Goal: Task Accomplishment & Management: Manage account settings

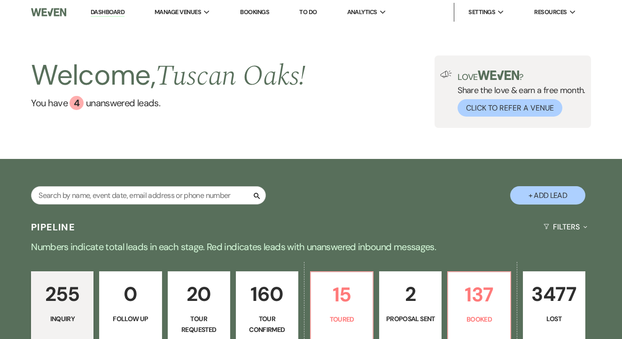
click at [315, 12] on link "To Do" at bounding box center [307, 12] width 17 height 8
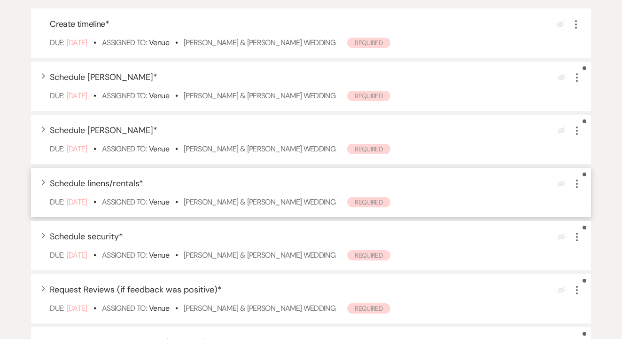
scroll to position [178, 0]
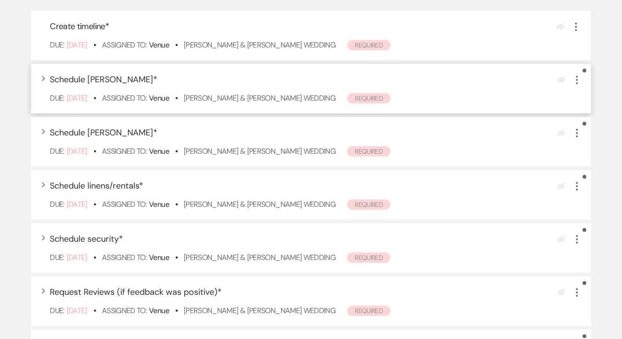
click at [580, 86] on icon "More" at bounding box center [576, 79] width 11 height 11
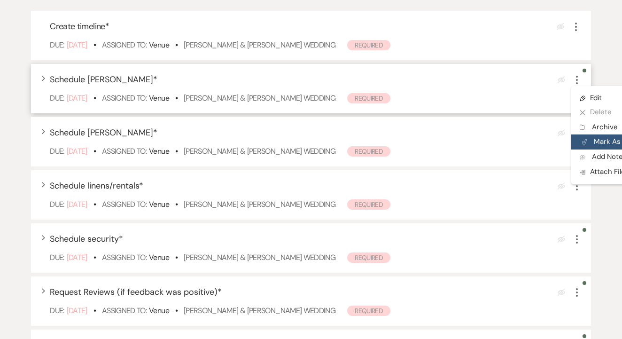
click at [589, 149] on button "Plan Portal Link Mark As Complete" at bounding box center [617, 141] width 92 height 15
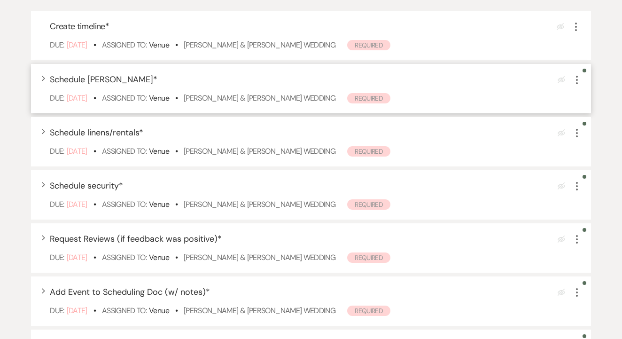
click at [576, 86] on icon "More" at bounding box center [576, 79] width 11 height 11
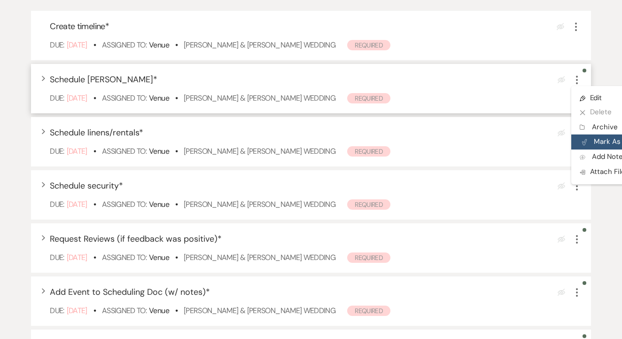
click at [589, 147] on button "Plan Portal Link Mark As Complete" at bounding box center [617, 141] width 92 height 15
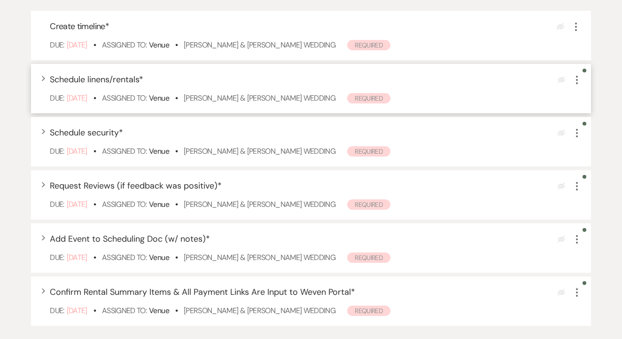
click at [575, 86] on icon "More" at bounding box center [576, 79] width 11 height 11
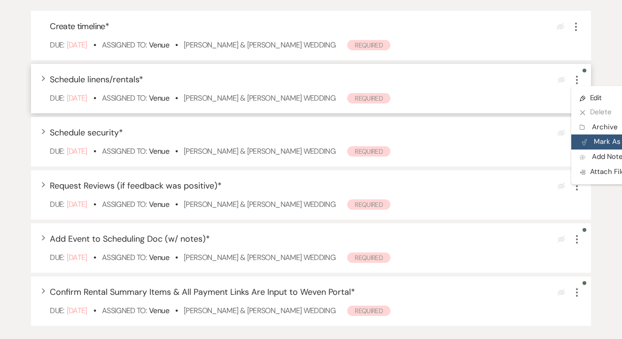
click at [594, 149] on button "Plan Portal Link Mark As Complete" at bounding box center [617, 141] width 92 height 15
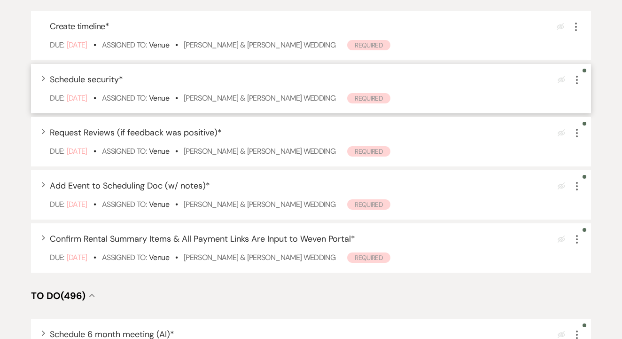
click at [579, 86] on icon "More" at bounding box center [576, 79] width 11 height 11
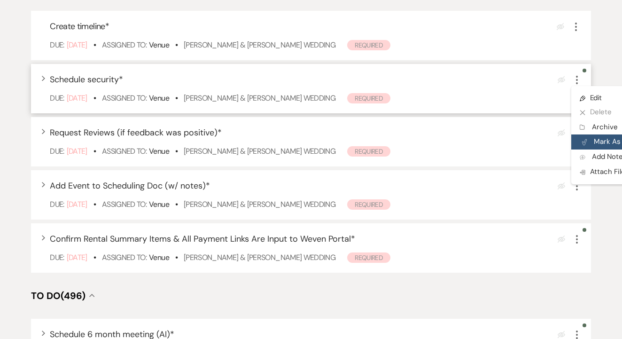
click at [590, 149] on button "Plan Portal Link Mark As Complete" at bounding box center [617, 141] width 92 height 15
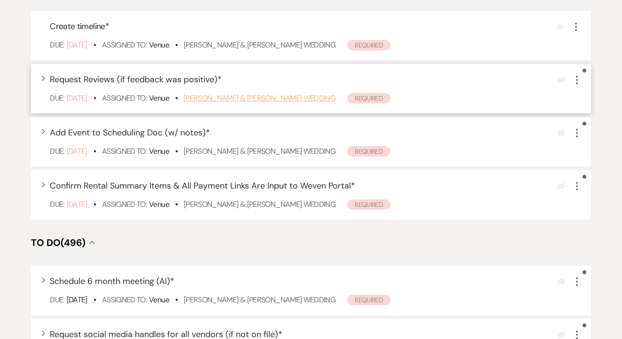
click at [313, 103] on link "Derek Vigil & Breanna Lozano's Wedding" at bounding box center [260, 98] width 152 height 10
click at [575, 86] on icon "More" at bounding box center [576, 79] width 11 height 11
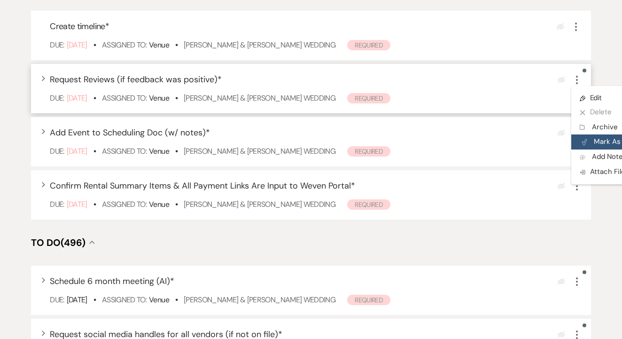
click at [588, 147] on button "Plan Portal Link Mark As Complete" at bounding box center [617, 141] width 92 height 15
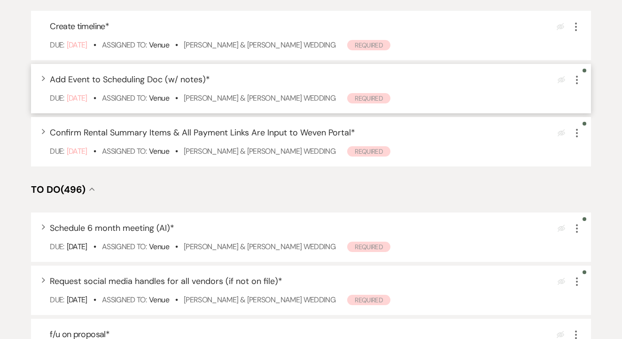
click at [579, 86] on icon "More" at bounding box center [576, 79] width 11 height 11
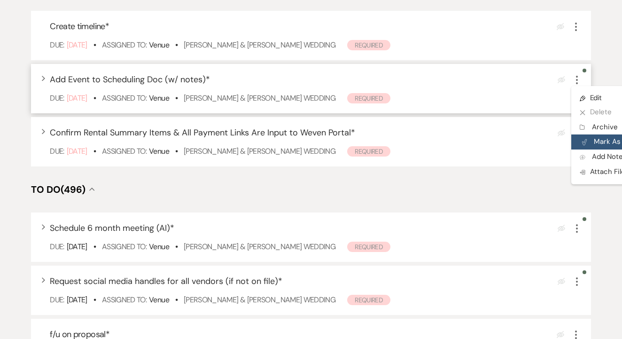
click at [592, 149] on button "Plan Portal Link Mark As Complete" at bounding box center [617, 141] width 92 height 15
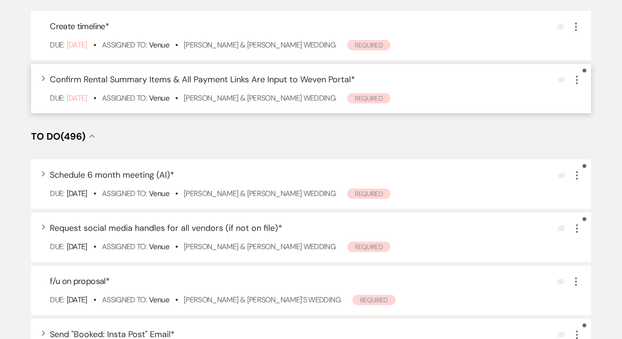
click at [579, 86] on icon "More" at bounding box center [576, 79] width 11 height 11
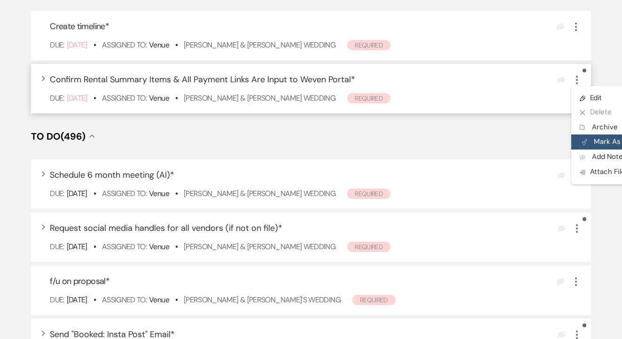
click at [603, 149] on button "Plan Portal Link Mark As Complete" at bounding box center [617, 141] width 92 height 15
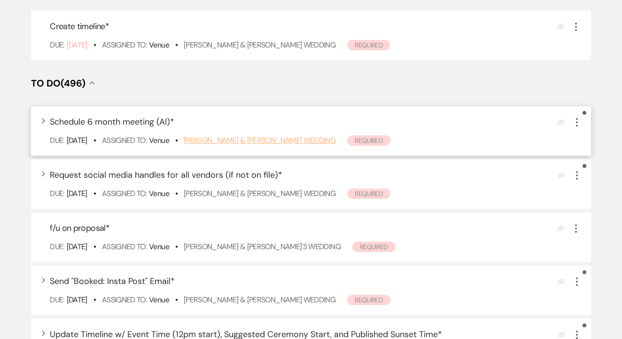
click at [288, 145] on link "[PERSON_NAME] & [PERSON_NAME] Wedding" at bounding box center [260, 140] width 152 height 10
click at [577, 126] on use "button" at bounding box center [577, 122] width 2 height 8
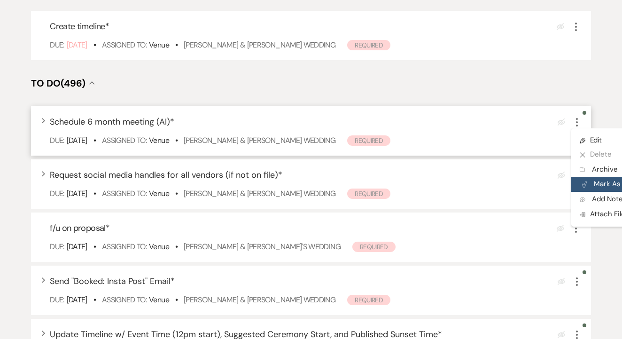
click at [590, 192] on button "Plan Portal Link Mark As Complete" at bounding box center [617, 184] width 92 height 15
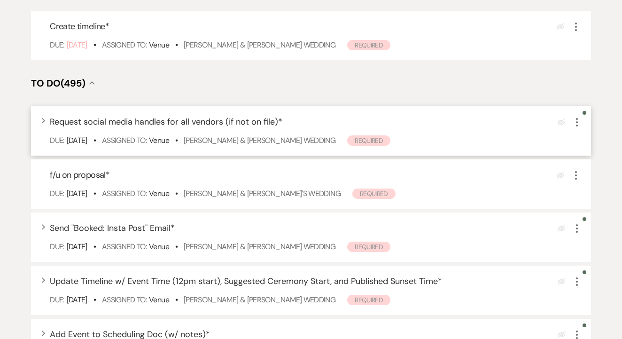
click at [574, 128] on icon "More" at bounding box center [576, 122] width 11 height 11
click at [611, 190] on button "Plan Portal Link Mark As Complete" at bounding box center [617, 184] width 92 height 15
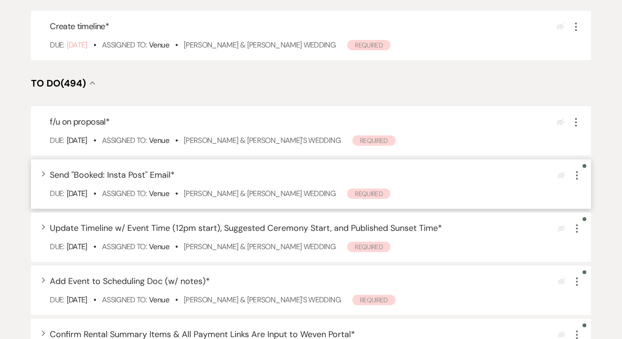
click at [299, 196] on div "Expand Send "Booked: Insta Post" Email * Eye Blocked More Due: Sep 24 25 • Assi…" at bounding box center [311, 183] width 560 height 49
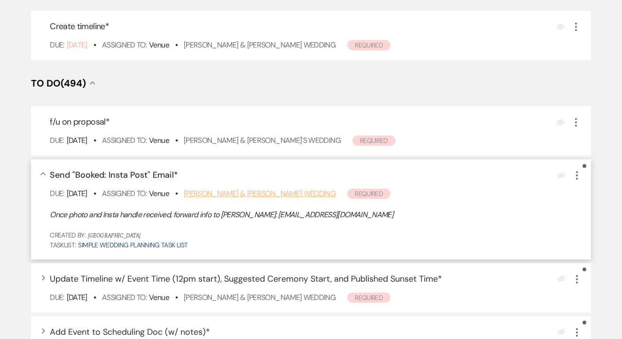
click at [306, 198] on link "Lauren Davidian & Lauren Davidian's Wedding" at bounding box center [260, 193] width 152 height 10
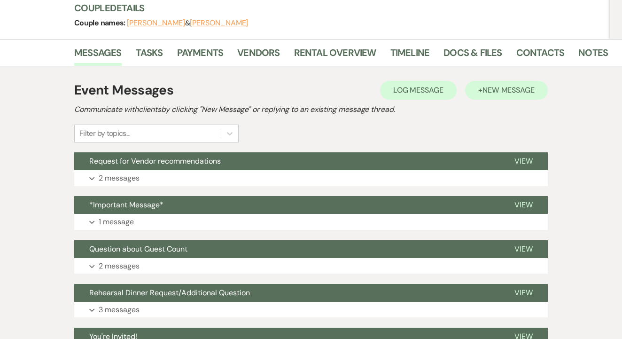
click at [502, 94] on span "New Message" at bounding box center [509, 90] width 52 height 10
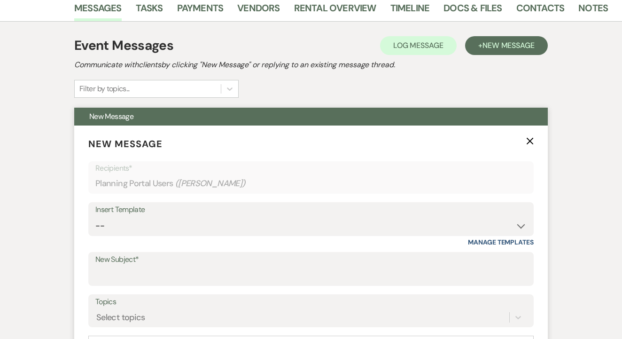
scroll to position [160, 0]
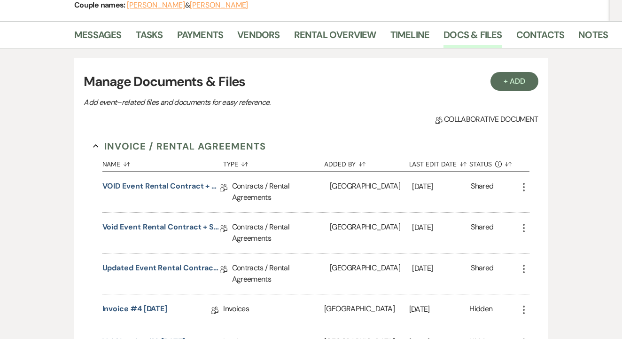
scroll to position [135, 0]
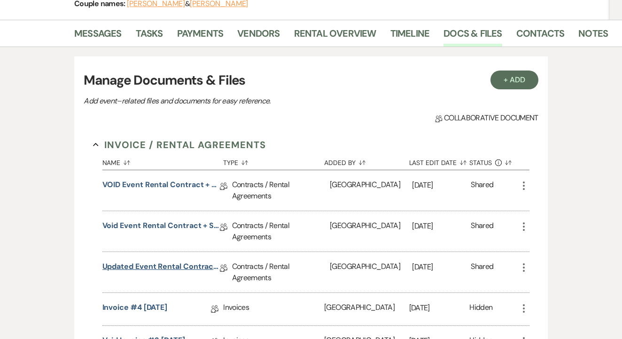
click at [194, 267] on link "Updated Event Rental Contract + Short Term Lease" at bounding box center [160, 268] width 117 height 15
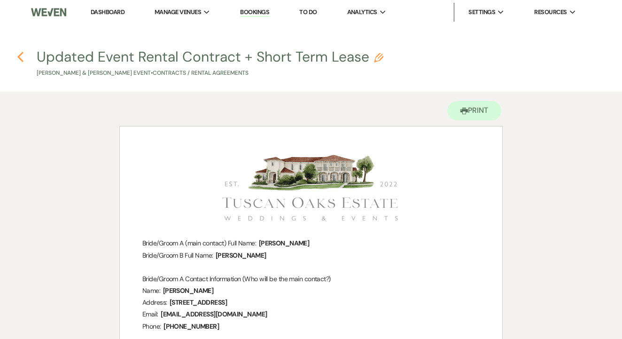
click at [19, 54] on icon "Previous" at bounding box center [20, 56] width 7 height 11
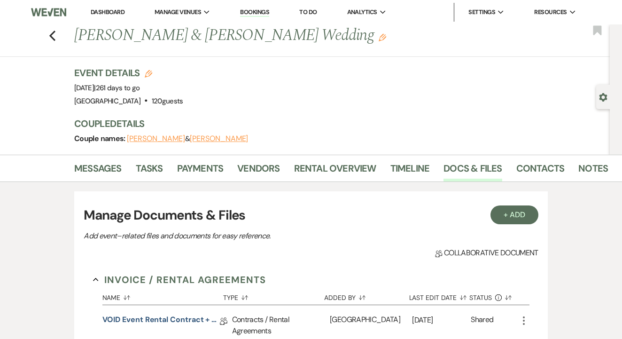
click at [220, 137] on button "[PERSON_NAME]" at bounding box center [219, 139] width 58 height 8
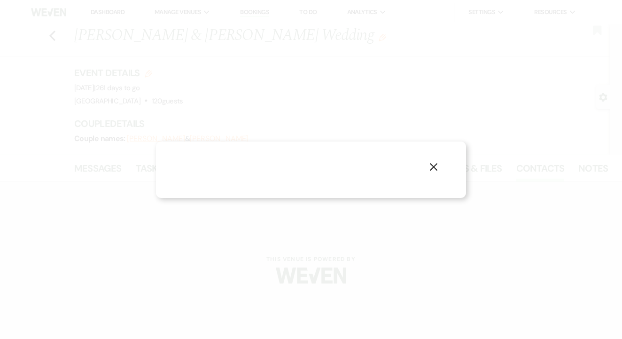
select select "1"
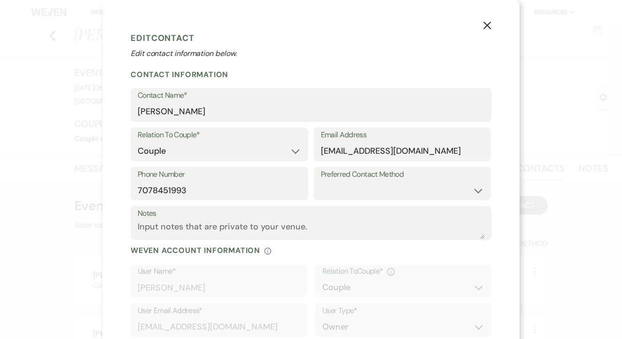
click at [483, 26] on icon "X" at bounding box center [487, 25] width 8 height 8
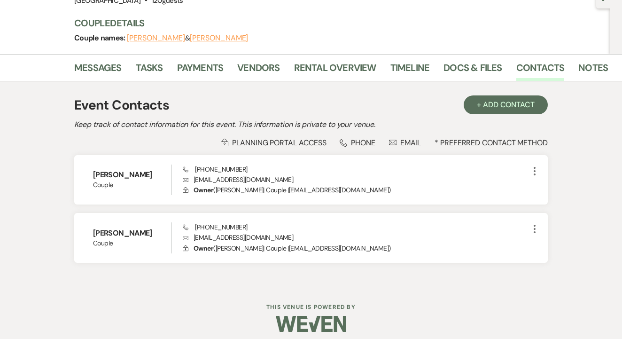
scroll to position [101, 0]
click at [476, 62] on link "Docs & Files" at bounding box center [473, 70] width 58 height 21
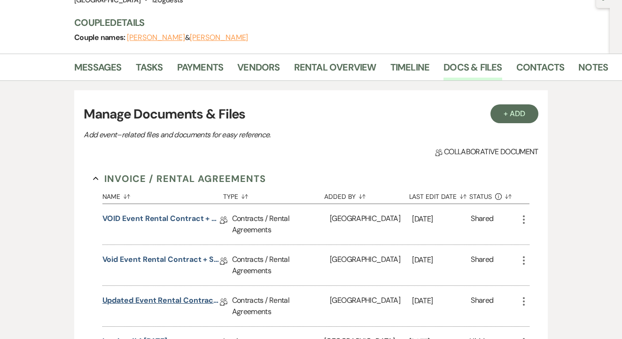
click at [133, 300] on link "Updated Event Rental Contract + Short Term Lease" at bounding box center [160, 302] width 117 height 15
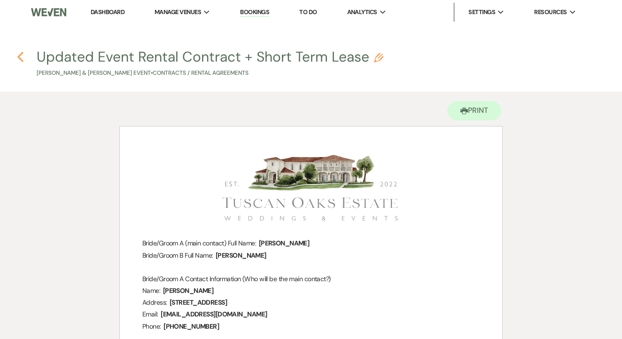
click at [18, 54] on icon "Previous" at bounding box center [20, 56] width 7 height 11
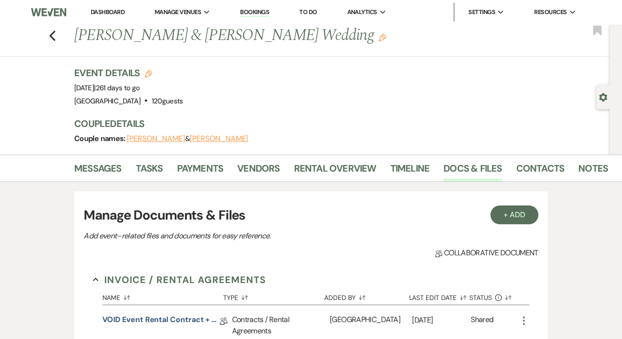
scroll to position [101, 0]
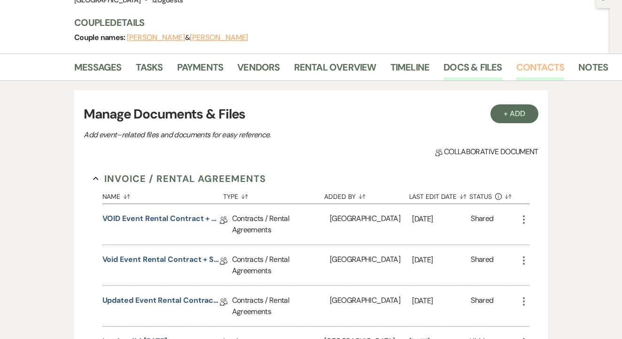
click at [525, 66] on link "Contacts" at bounding box center [540, 70] width 48 height 21
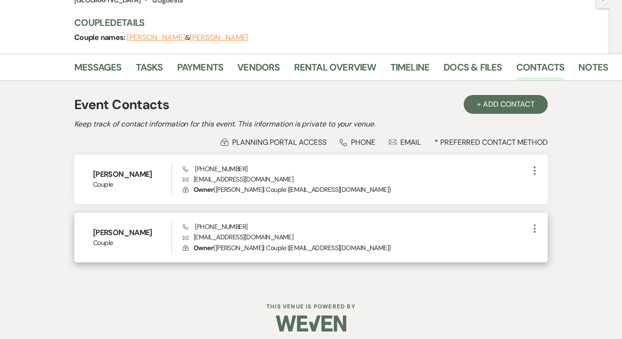
click at [536, 227] on icon "More" at bounding box center [534, 228] width 11 height 11
click at [552, 247] on button "Pencil Edit" at bounding box center [557, 247] width 56 height 16
select select "1"
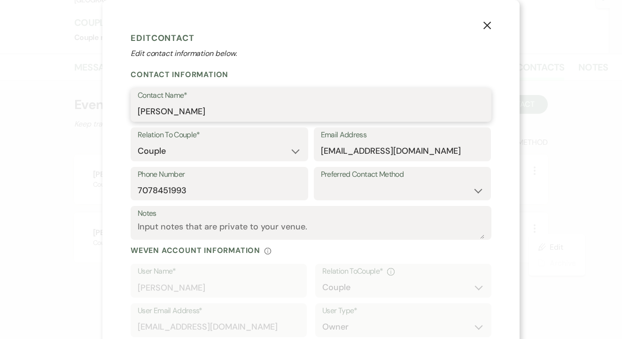
click at [240, 112] on input "Lauren Davidian" at bounding box center [311, 111] width 347 height 18
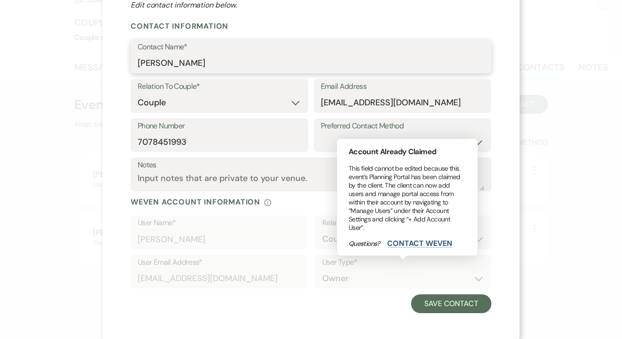
type input "Ryan Sloane"
click at [431, 291] on div "User Type* Owner" at bounding box center [403, 274] width 176 height 39
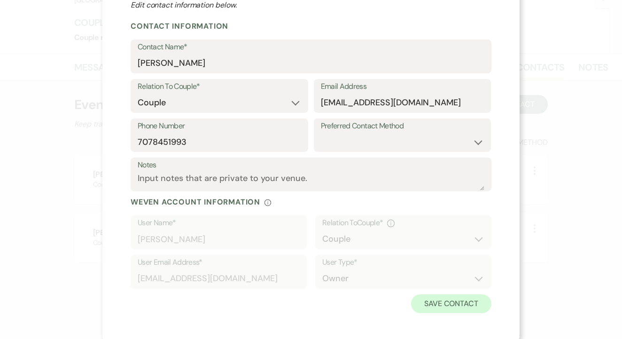
click at [441, 302] on button "Save Contact" at bounding box center [451, 303] width 80 height 19
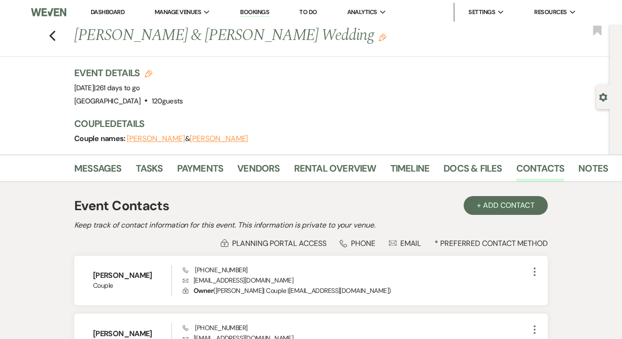
scroll to position [0, 0]
click at [117, 161] on link "Messages" at bounding box center [97, 171] width 47 height 21
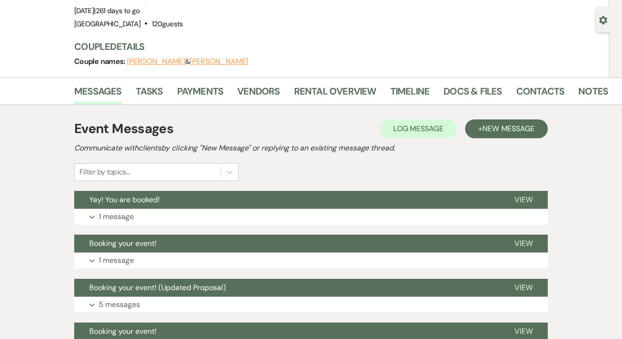
scroll to position [82, 0]
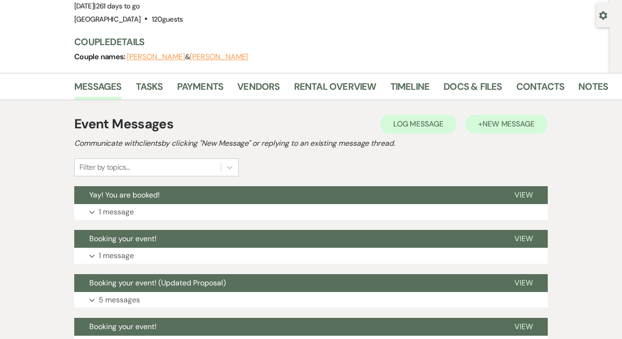
click at [491, 126] on span "New Message" at bounding box center [509, 124] width 52 height 10
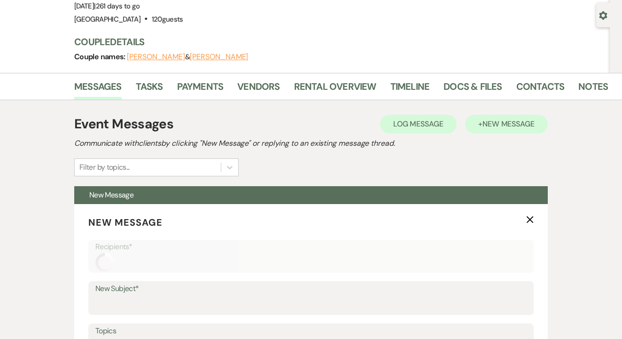
click at [491, 126] on span "New Message" at bounding box center [509, 124] width 52 height 10
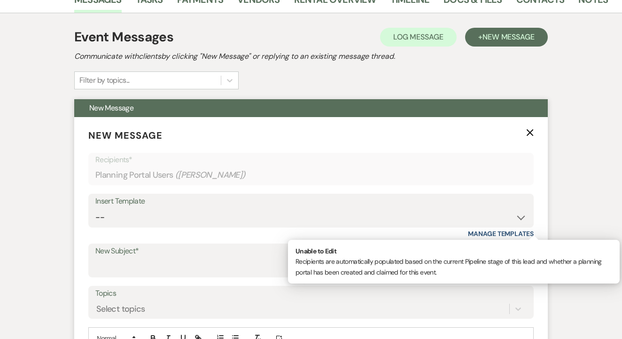
scroll to position [273, 0]
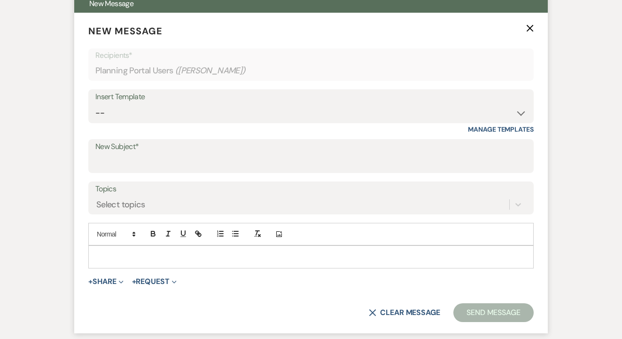
click at [298, 123] on div "Insert Template -- Lead: Automated Intro Email (Wedding) Lead: 1st Follow Up Em…" at bounding box center [310, 111] width 445 height 44
click at [322, 110] on select "-- Lead: Automated Intro Email (Wedding) Lead: 1st Follow Up Email Images Lead:…" at bounding box center [310, 113] width 431 height 18
select select "1265"
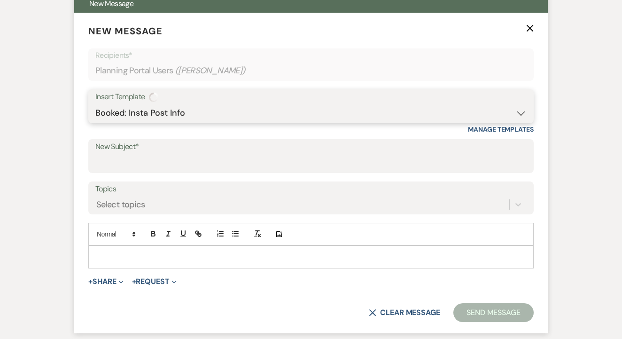
type input "Announcing your wedding!"
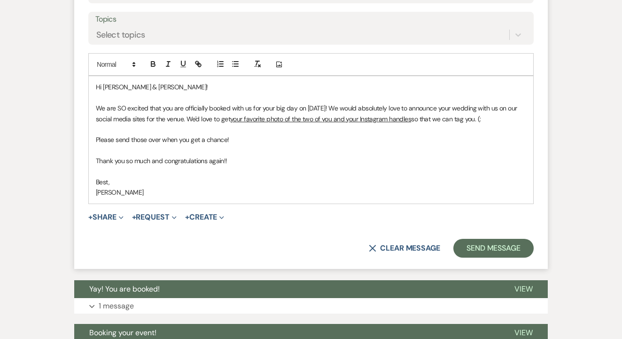
scroll to position [443, 0]
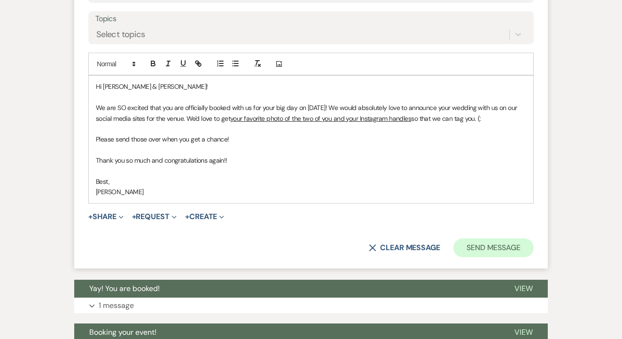
click at [477, 242] on button "Send Message" at bounding box center [493, 247] width 80 height 19
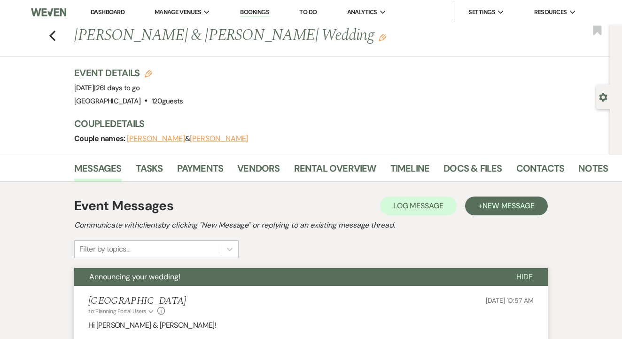
scroll to position [0, 0]
click at [308, 10] on link "To Do" at bounding box center [307, 12] width 17 height 8
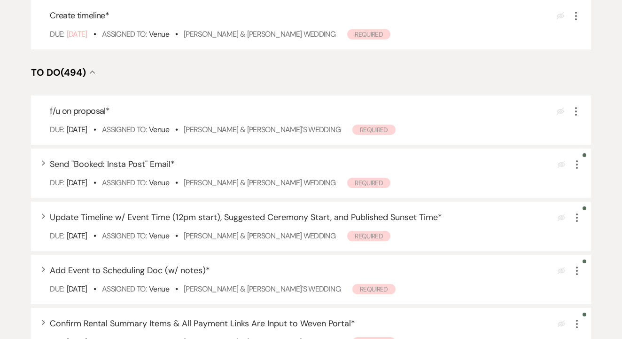
scroll to position [190, 0]
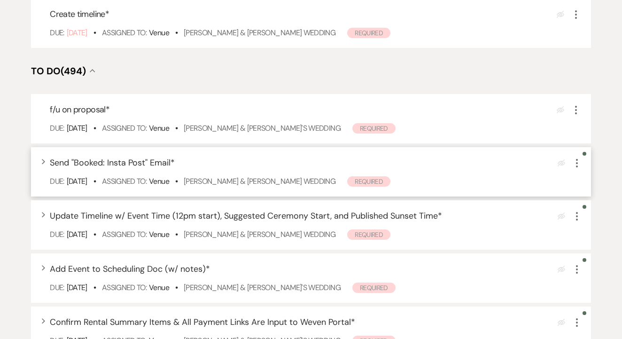
click at [575, 169] on icon "More" at bounding box center [576, 162] width 11 height 11
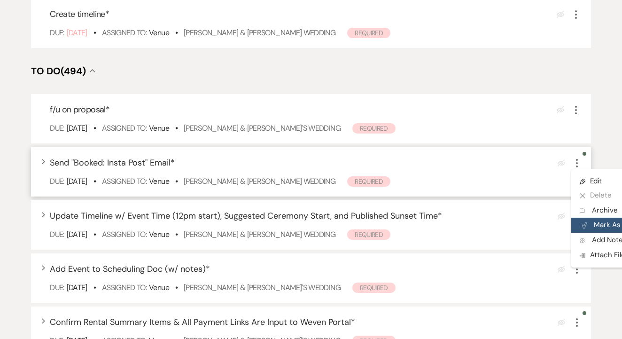
click at [596, 233] on button "Plan Portal Link Mark As Complete" at bounding box center [617, 225] width 92 height 15
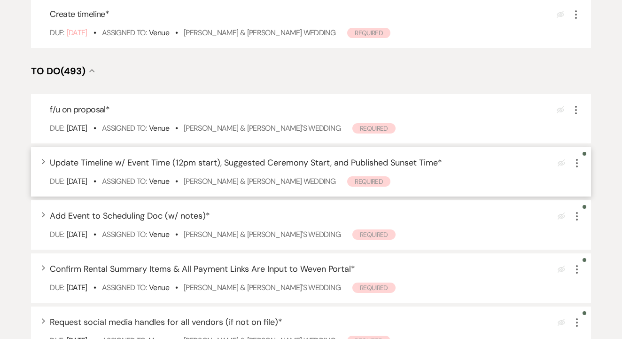
click at [575, 169] on icon "More" at bounding box center [576, 162] width 11 height 11
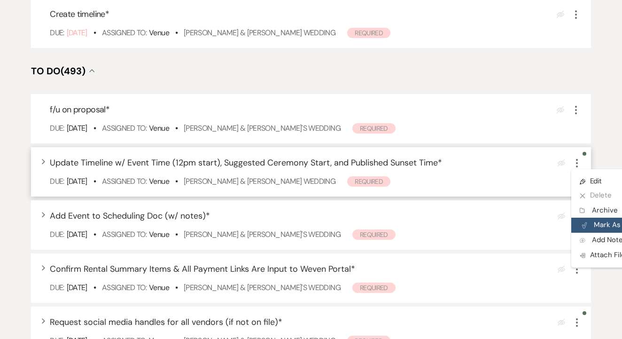
click at [601, 233] on button "Plan Portal Link Mark As Complete" at bounding box center [617, 225] width 92 height 15
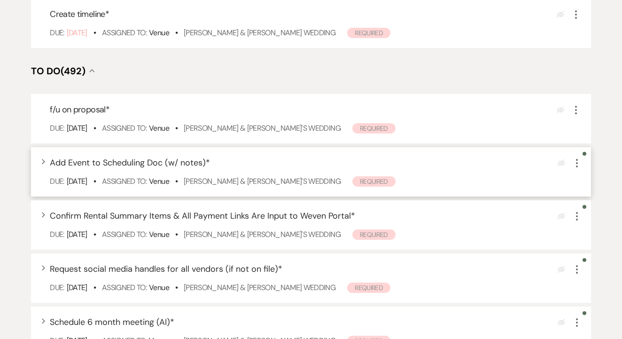
click at [576, 169] on icon "More" at bounding box center [576, 162] width 11 height 11
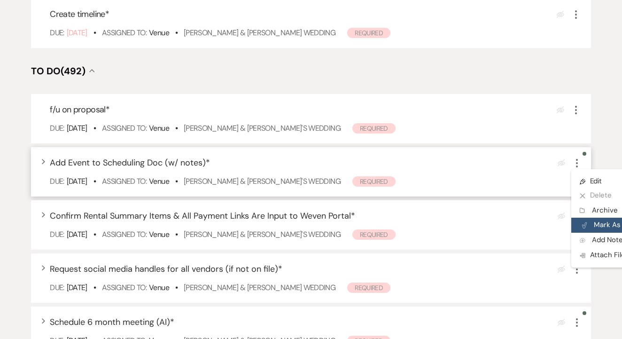
click at [595, 232] on button "Plan Portal Link Mark As Complete" at bounding box center [617, 225] width 92 height 15
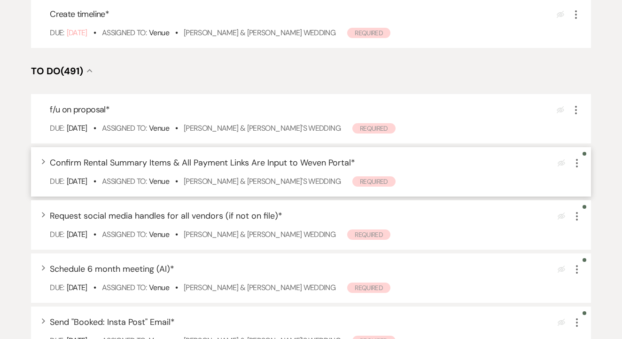
click at [574, 169] on icon "More" at bounding box center [576, 162] width 11 height 11
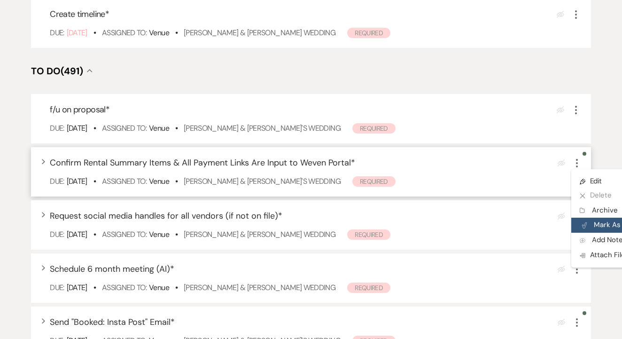
click at [593, 233] on button "Plan Portal Link Mark As Complete" at bounding box center [617, 225] width 92 height 15
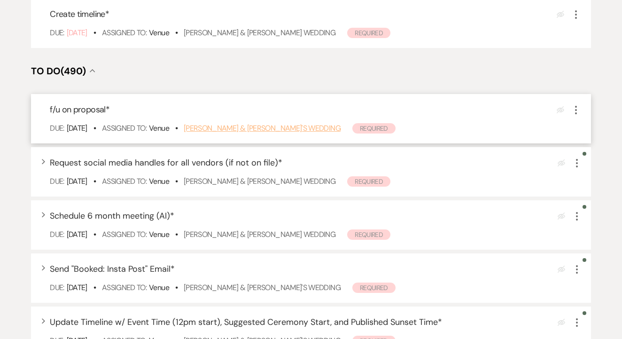
click at [259, 133] on link "[PERSON_NAME] & [PERSON_NAME]'s Wedding" at bounding box center [262, 128] width 157 height 10
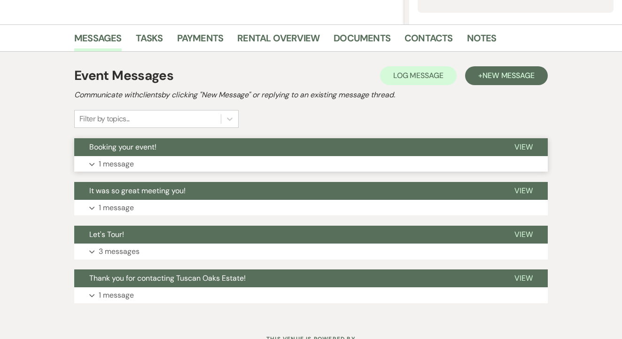
click at [274, 156] on button "Expand 1 message" at bounding box center [311, 164] width 474 height 16
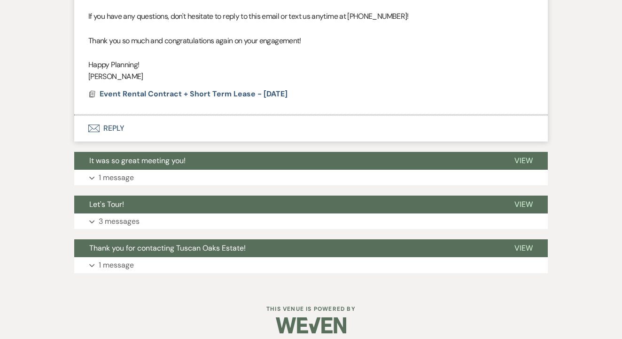
click at [299, 125] on button "Envelope Reply" at bounding box center [311, 128] width 474 height 26
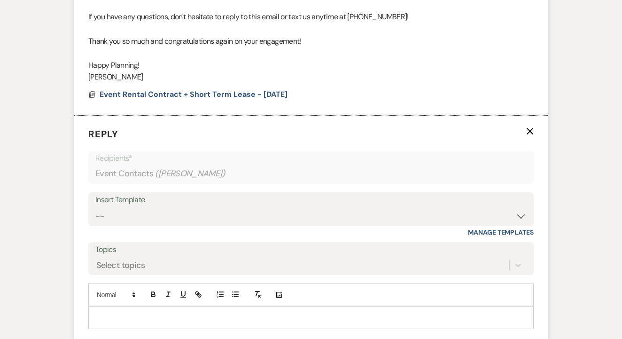
scroll to position [678, 0]
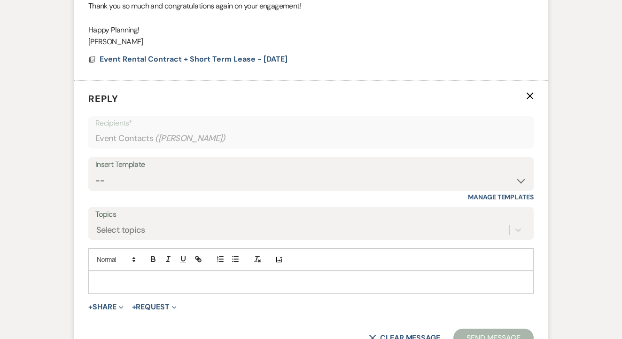
click at [288, 287] on form "Reply X Recipients* Event Contacts ( Lorrie Davis ) Insert Template -- Lead: Au…" at bounding box center [311, 219] width 474 height 278
click at [309, 277] on p at bounding box center [311, 282] width 430 height 10
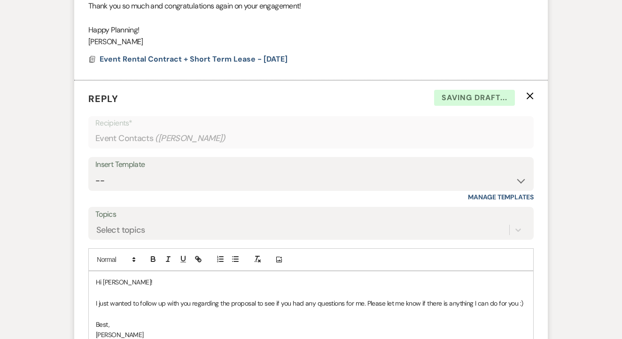
scroll to position [755, 0]
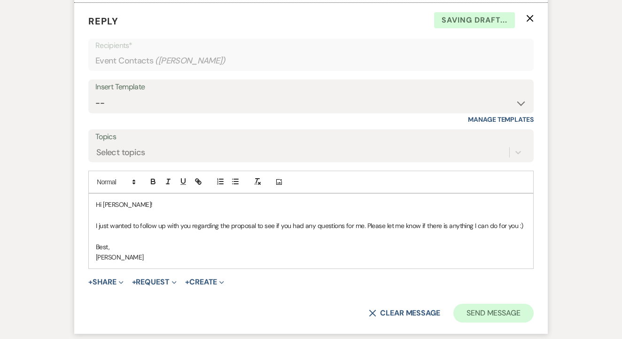
click at [471, 304] on button "Send Message" at bounding box center [493, 313] width 80 height 19
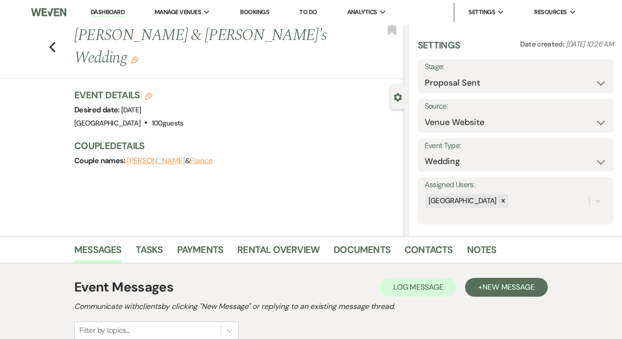
scroll to position [0, 0]
click at [311, 9] on link "To Do" at bounding box center [307, 12] width 17 height 8
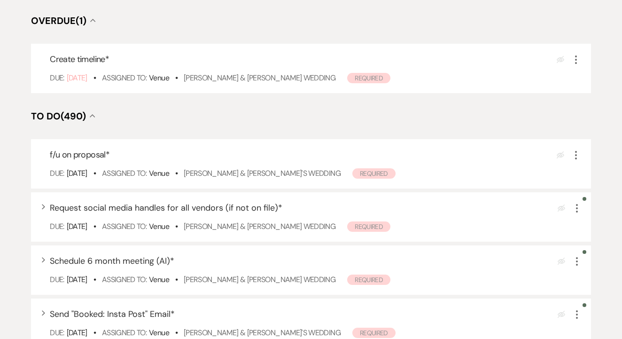
scroll to position [150, 0]
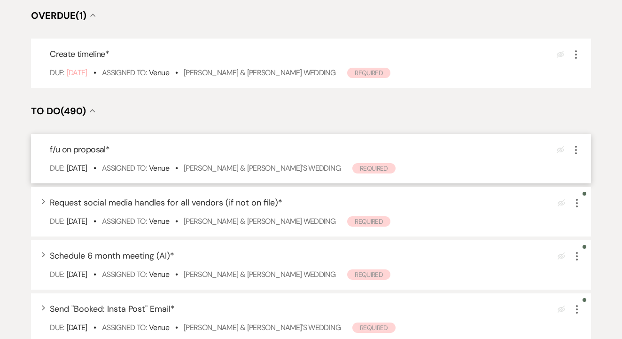
click at [573, 156] on icon "More" at bounding box center [575, 149] width 11 height 11
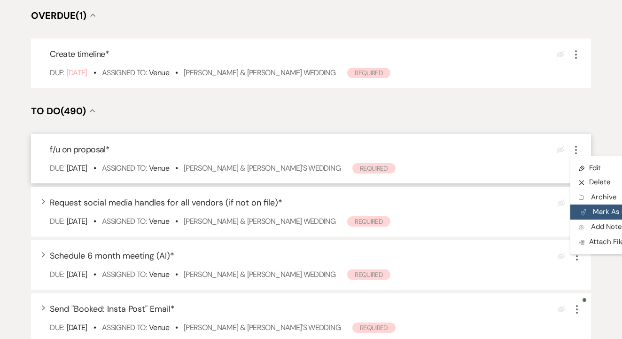
click at [601, 217] on button "Plan Portal Link Mark As Complete" at bounding box center [616, 211] width 92 height 15
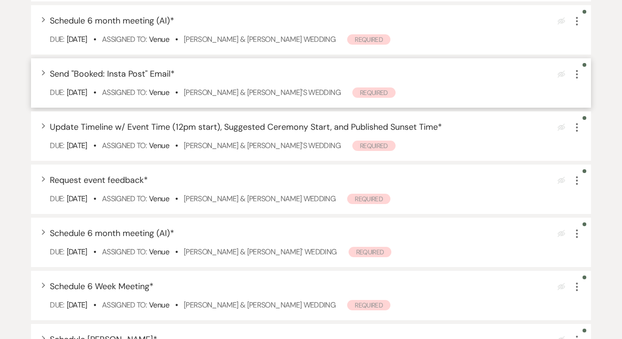
scroll to position [333, 0]
click at [255, 97] on link "Hunter Webb & Caroline's Wedding" at bounding box center [262, 92] width 157 height 10
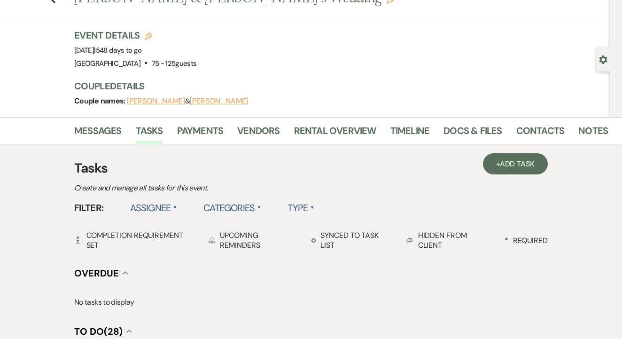
scroll to position [34, 0]
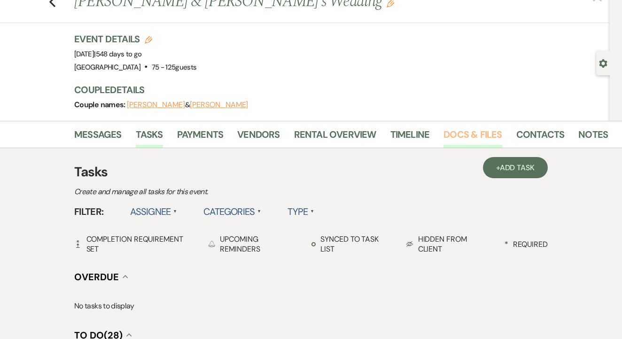
click at [473, 127] on link "Docs & Files" at bounding box center [473, 137] width 58 height 21
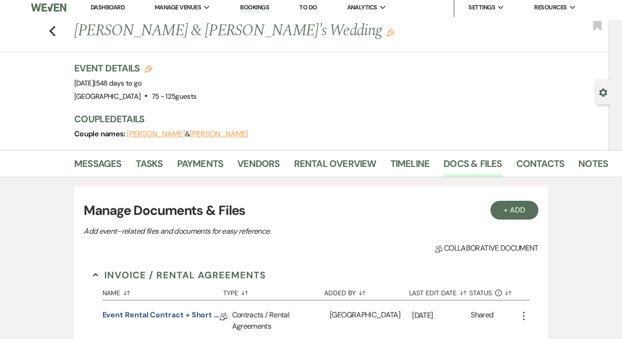
scroll to position [5, 0]
click at [533, 163] on link "Contacts" at bounding box center [540, 166] width 48 height 21
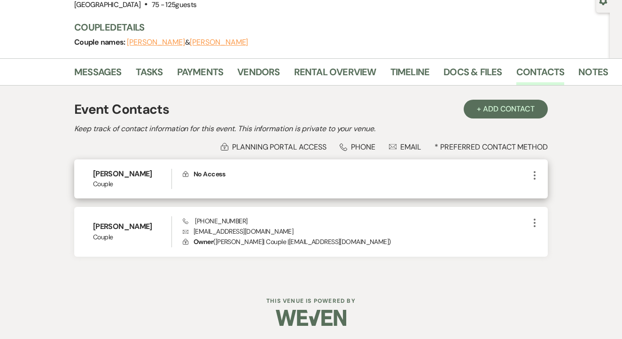
scroll to position [96, 0]
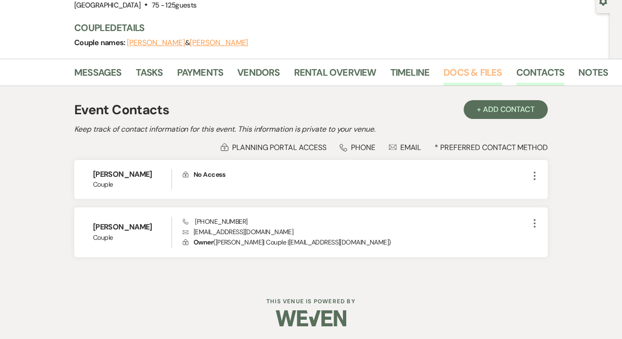
click at [485, 68] on link "Docs & Files" at bounding box center [473, 75] width 58 height 21
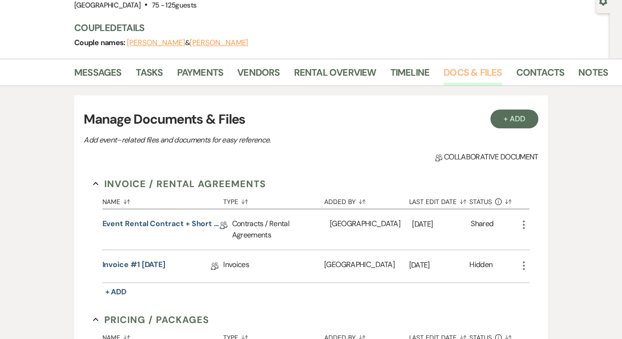
click at [485, 68] on link "Docs & Files" at bounding box center [473, 75] width 58 height 21
click at [164, 224] on link "Event Rental Contract + Short Term Lease" at bounding box center [160, 225] width 117 height 15
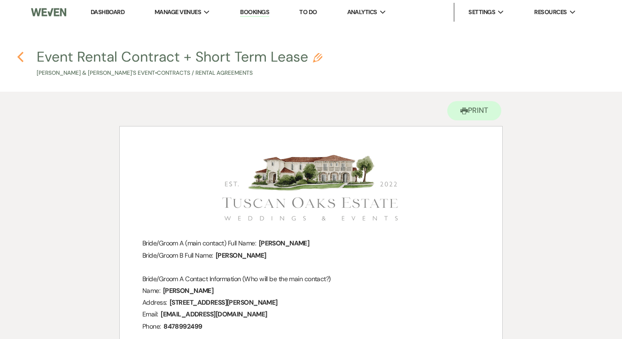
click at [22, 52] on icon "Previous" at bounding box center [20, 56] width 7 height 11
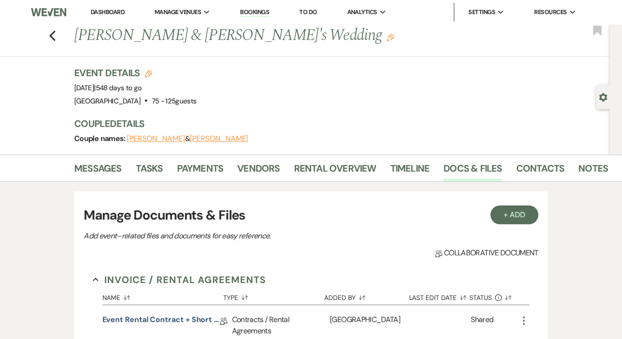
scroll to position [96, 0]
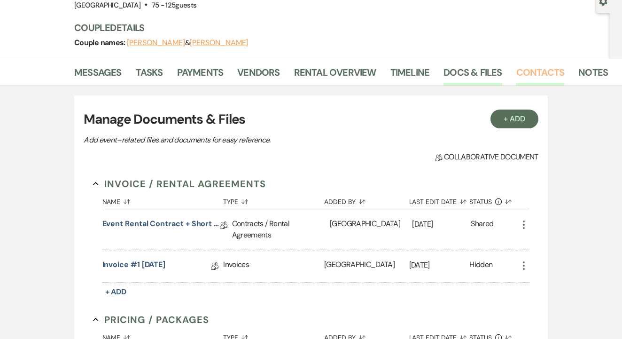
click at [537, 68] on link "Contacts" at bounding box center [540, 75] width 48 height 21
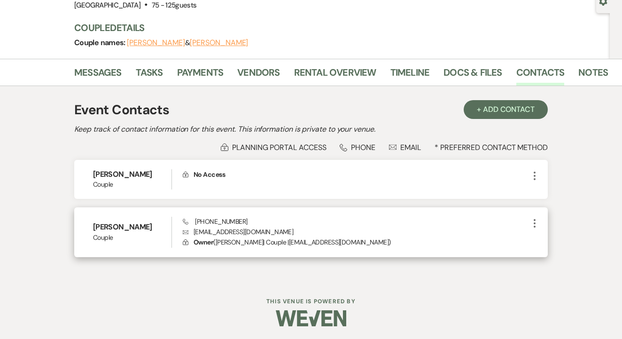
click at [538, 220] on icon "More" at bounding box center [534, 223] width 11 height 11
click at [555, 247] on button "Pencil Edit" at bounding box center [557, 242] width 56 height 16
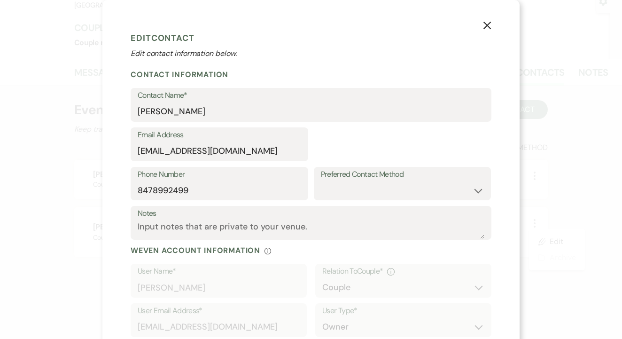
select select "1"
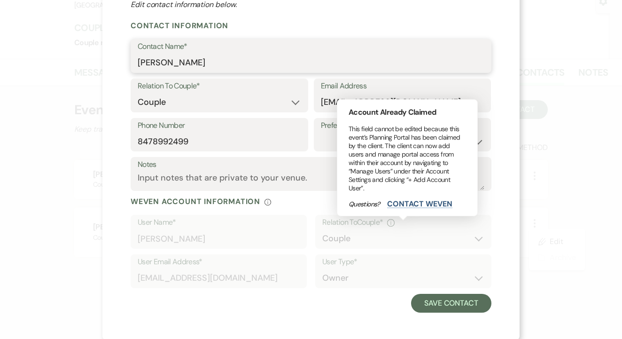
scroll to position [48, 0]
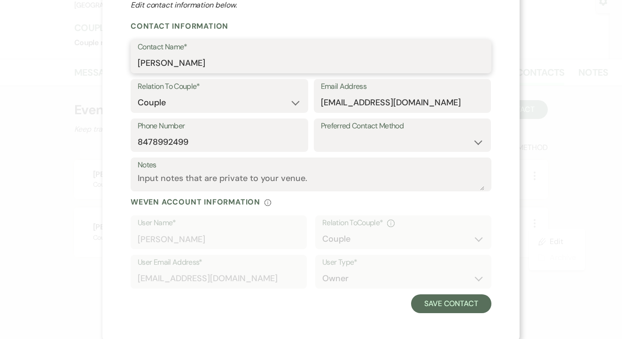
type input "Caroline Stephenson"
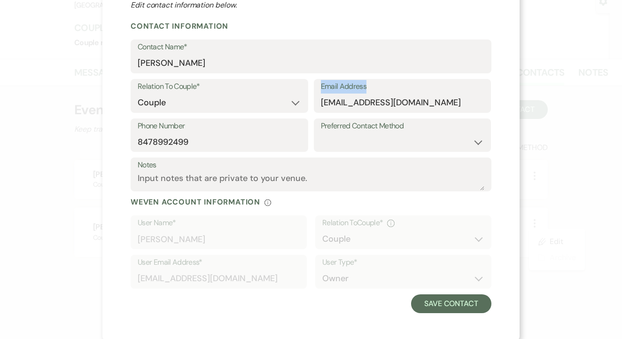
drag, startPoint x: 319, startPoint y: 99, endPoint x: 494, endPoint y: 98, distance: 175.3
click at [494, 98] on div "X Edit Contact Edit contact information below. Contact Information Contact Name…" at bounding box center [310, 147] width 417 height 390
click at [437, 100] on input "carolineandhunterwebb@gmail.com" at bounding box center [403, 103] width 164 height 18
drag, startPoint x: 321, startPoint y: 103, endPoint x: 466, endPoint y: 103, distance: 144.7
click at [466, 103] on input "carolineandhunterwebb@gmail.com" at bounding box center [403, 103] width 164 height 18
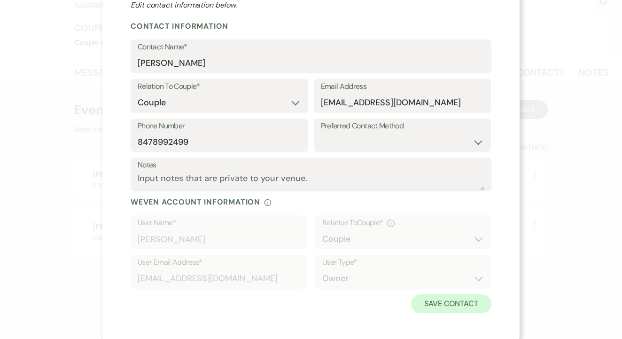
click at [476, 299] on button "Save Contact" at bounding box center [451, 303] width 80 height 19
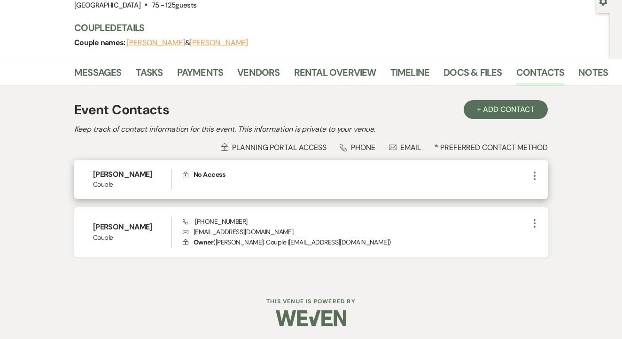
click at [532, 174] on icon "More" at bounding box center [534, 175] width 11 height 11
click at [542, 187] on button "Pencil Edit" at bounding box center [557, 194] width 56 height 16
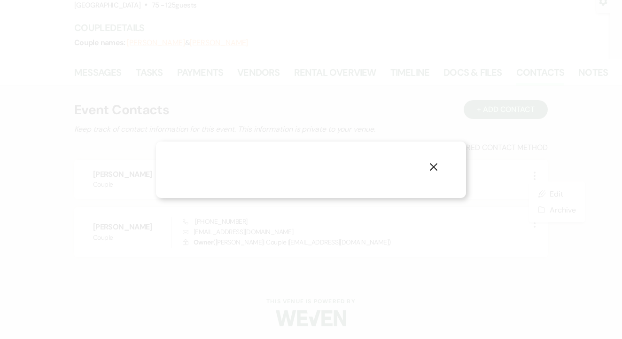
select select "1"
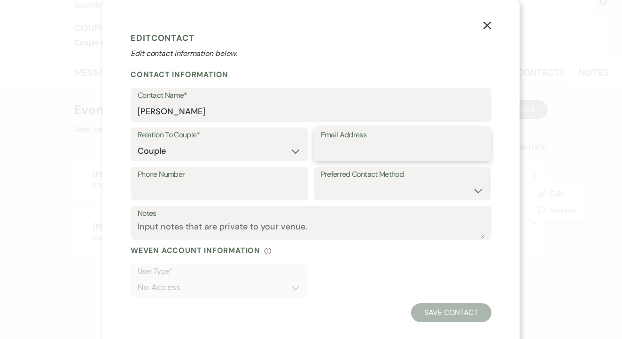
paste input "carolineandhunterwebb@gmail.com"
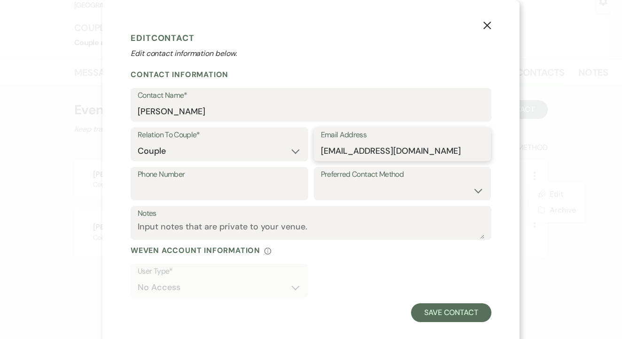
type input "carolineandhunterwebb@gmail.com"
click at [219, 202] on div "Phone Number Preferred Contact Method Email Phone Text" at bounding box center [311, 186] width 361 height 39
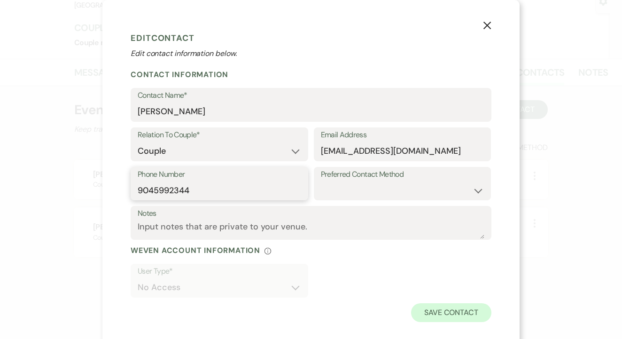
type input "9045992344"
click at [450, 311] on button "Save Contact" at bounding box center [451, 312] width 80 height 19
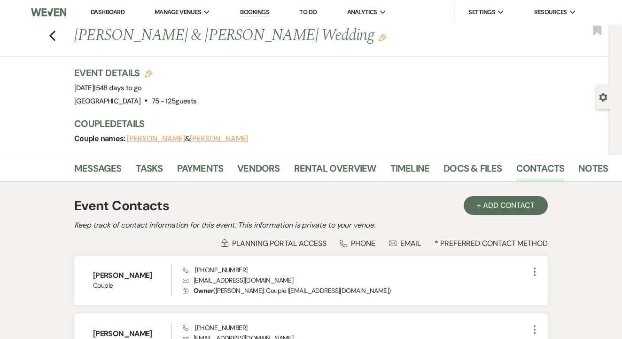
scroll to position [0, 0]
click at [115, 162] on link "Messages" at bounding box center [97, 171] width 47 height 21
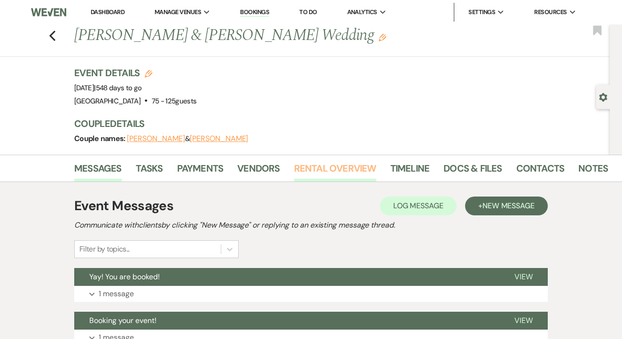
click at [346, 176] on link "Rental Overview" at bounding box center [335, 171] width 82 height 21
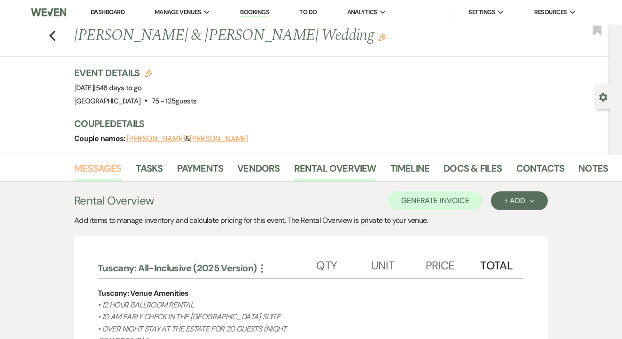
click at [108, 162] on link "Messages" at bounding box center [97, 171] width 47 height 21
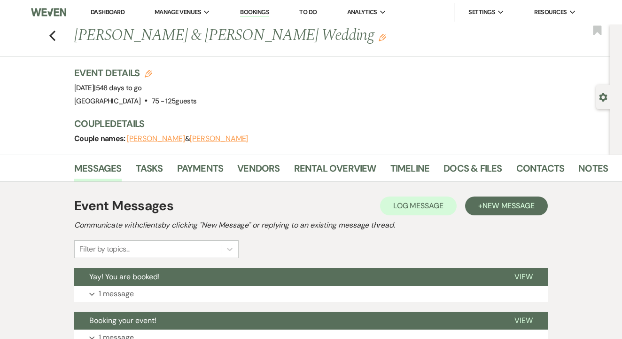
drag, startPoint x: 74, startPoint y: 36, endPoint x: 359, endPoint y: 39, distance: 284.8
click at [359, 39] on h1 "Hunter Webb & Caroline Stephenson's Wedding Edit" at bounding box center [284, 35] width 421 height 23
copy h1 "Hunter Webb & Caroline Stephenson's Wedding"
click at [526, 175] on link "Contacts" at bounding box center [540, 171] width 48 height 21
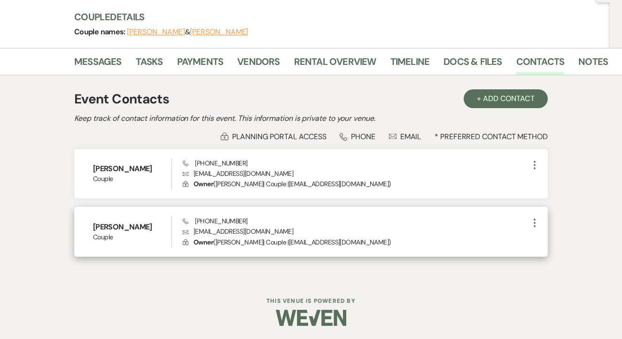
scroll to position [106, 0]
drag, startPoint x: 191, startPoint y: 232, endPoint x: 304, endPoint y: 228, distance: 113.3
click at [319, 228] on p "Envelope carolineandhunterwebb@gmail.com" at bounding box center [356, 231] width 346 height 10
copy p "carolineandhunterwebb@gmail.com"
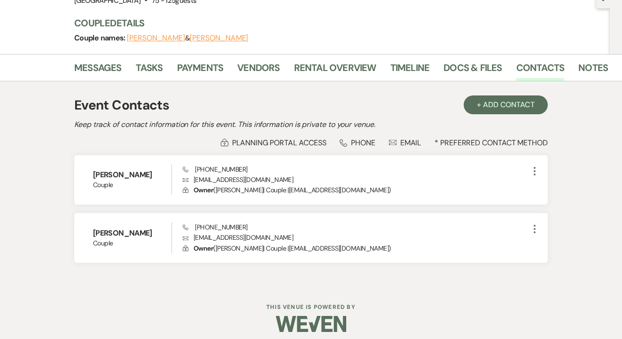
scroll to position [94, 0]
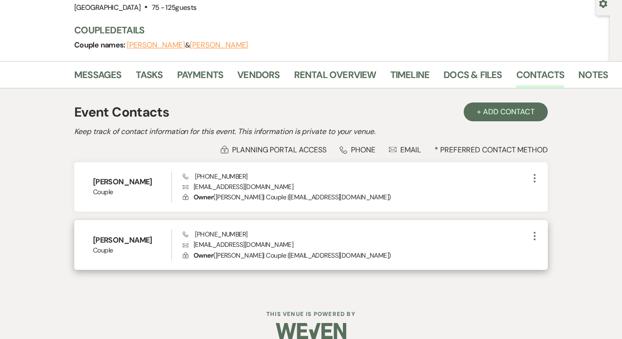
drag, startPoint x: 194, startPoint y: 235, endPoint x: 221, endPoint y: 229, distance: 27.9
click at [258, 227] on div "Caroline Stephenson Couple Phone (847) 899-2499 Envelope carolineandhunterwebb@…" at bounding box center [311, 245] width 474 height 50
drag, startPoint x: 254, startPoint y: 232, endPoint x: 192, endPoint y: 230, distance: 62.1
click at [192, 230] on div "Phone (847) 899-2499 Envelope carolineandhunterwebb@gmail.com Lock Owner ( Caro…" at bounding box center [356, 244] width 346 height 31
copy span "(847) 899-2499"
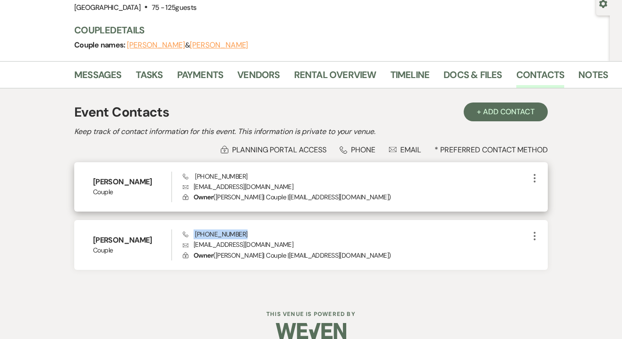
drag, startPoint x: 299, startPoint y: 187, endPoint x: 195, endPoint y: 187, distance: 104.8
click at [195, 187] on p "Envelope carolineandhunterwebb@gmail.com" at bounding box center [356, 186] width 346 height 10
copy p "carolineandhunterwebb@gmail.com"
drag, startPoint x: 242, startPoint y: 177, endPoint x: 193, endPoint y: 172, distance: 49.6
click at [193, 172] on div "Phone (904) 599-2344 Envelope carolineandhunterwebb@gmail.com Lock Owner ( Caro…" at bounding box center [356, 187] width 346 height 31
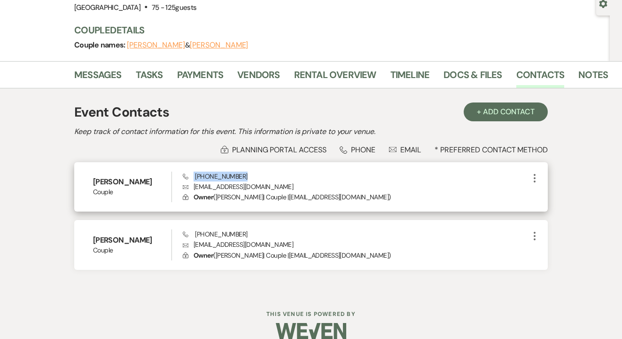
copy span "(904) 599-2344"
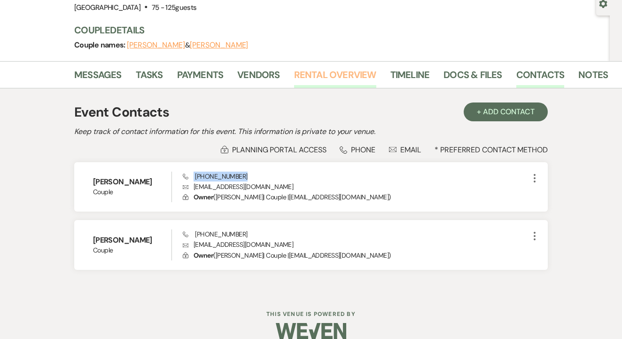
click at [326, 80] on link "Rental Overview" at bounding box center [335, 77] width 82 height 21
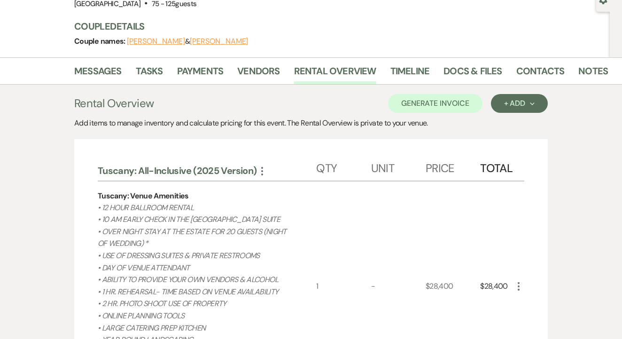
scroll to position [89, 0]
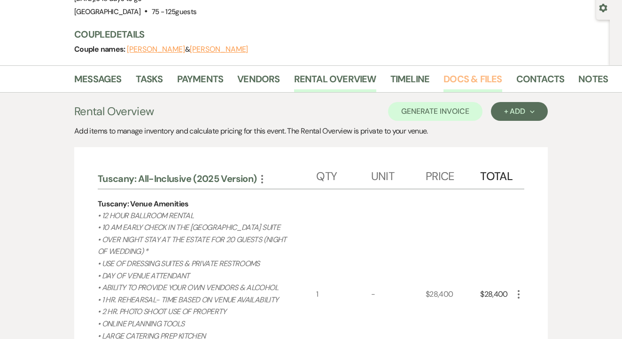
click at [464, 81] on link "Docs & Files" at bounding box center [473, 81] width 58 height 21
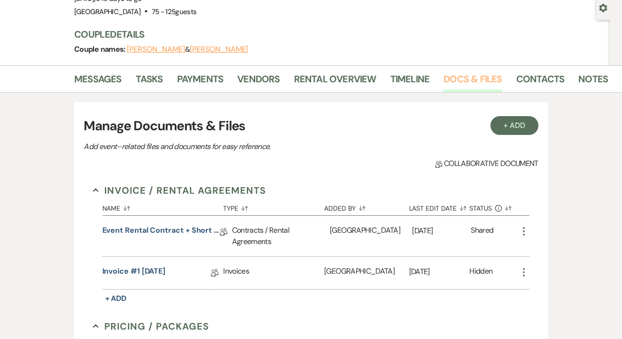
click at [464, 81] on link "Docs & Files" at bounding box center [473, 81] width 58 height 21
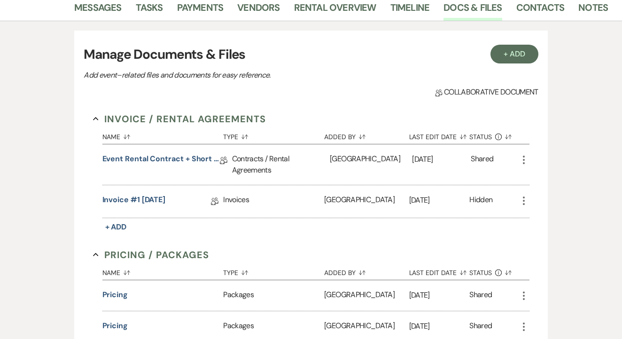
scroll to position [161, 0]
click at [196, 158] on link "Event Rental Contract + Short Term Lease" at bounding box center [160, 160] width 117 height 15
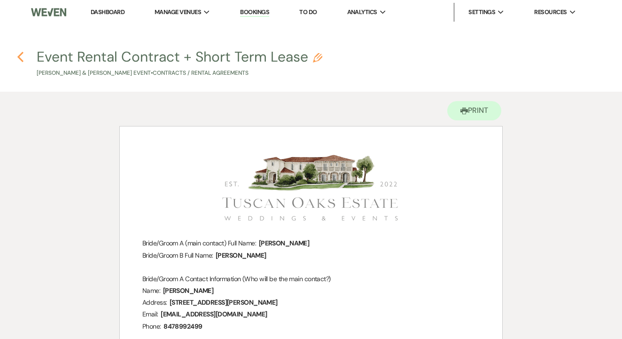
click at [20, 55] on use "button" at bounding box center [20, 57] width 6 height 10
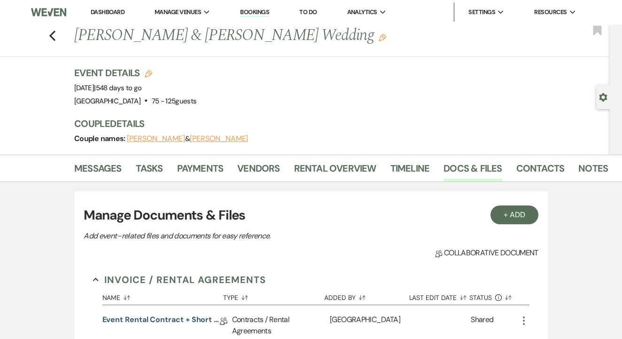
scroll to position [161, 0]
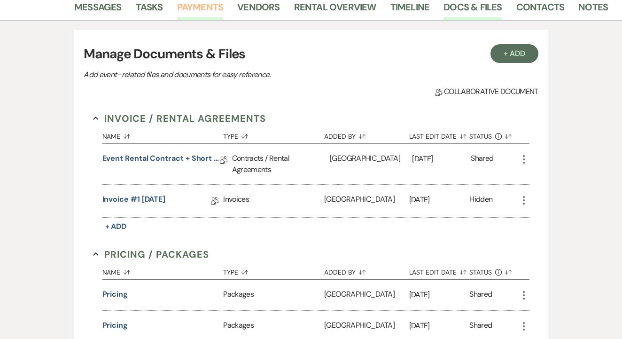
click at [211, 13] on link "Payments" at bounding box center [200, 10] width 47 height 21
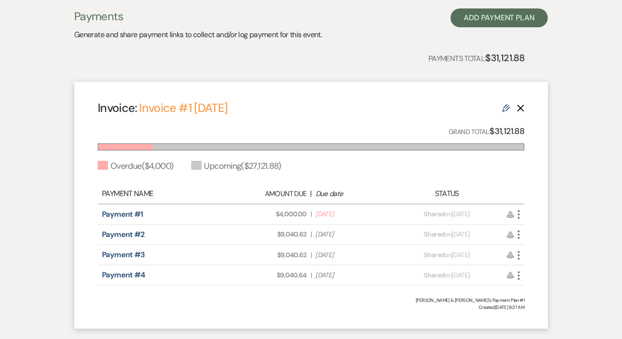
scroll to position [249, 0]
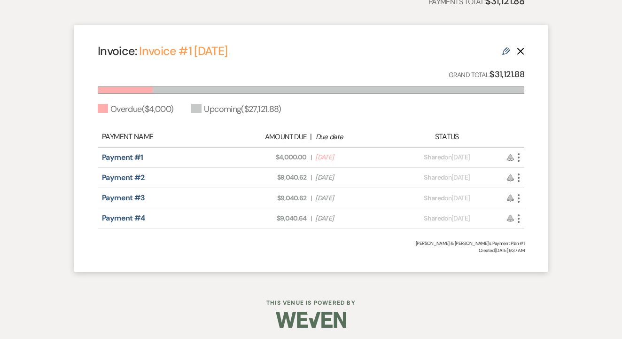
drag, startPoint x: 271, startPoint y: 181, endPoint x: 259, endPoint y: 194, distance: 17.3
click at [261, 192] on div "Payment Name Amount Due | Due date Status Payment #1 Amount Due: $4,000.00 | Du…" at bounding box center [311, 178] width 427 height 102
click at [261, 176] on span "Amount Due: $9,040.62" at bounding box center [270, 177] width 74 height 10
drag, startPoint x: 272, startPoint y: 177, endPoint x: 308, endPoint y: 178, distance: 36.2
click at [308, 178] on div "Amount Due: $9,040.62 | Due Date Sep 28, 2026" at bounding box center [310, 177] width 167 height 10
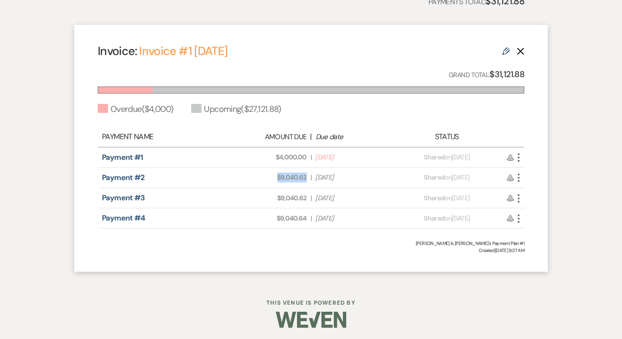
copy span "$9,040.62"
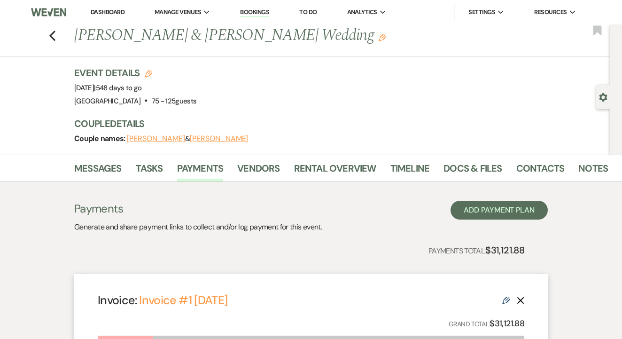
scroll to position [0, 0]
click at [265, 8] on link "Bookings" at bounding box center [254, 12] width 29 height 9
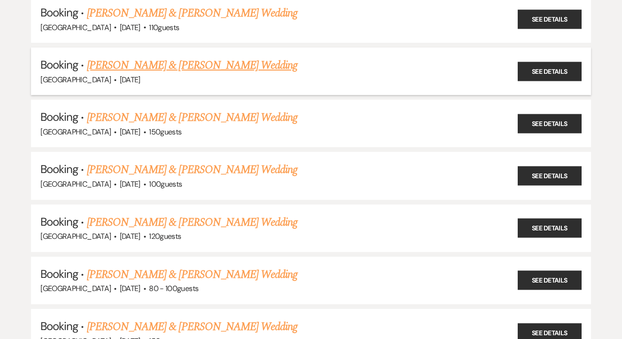
scroll to position [1325, 0]
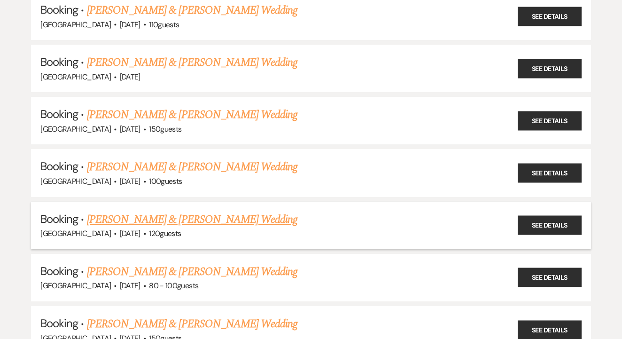
click at [268, 211] on link "[PERSON_NAME] & [PERSON_NAME] Wedding" at bounding box center [192, 219] width 211 height 17
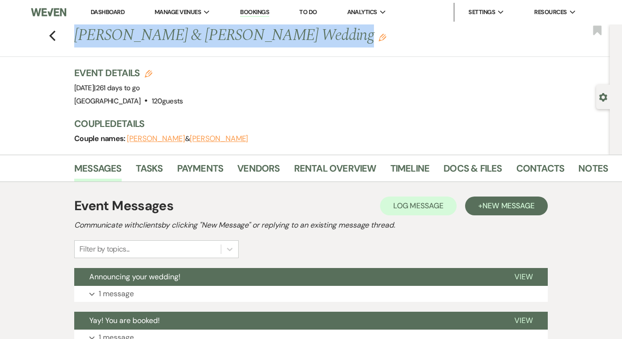
drag, startPoint x: 69, startPoint y: 36, endPoint x: 265, endPoint y: 46, distance: 196.2
click at [265, 46] on div "Previous Lauren Davidian & Ryan Sloane's Wedding Edit" at bounding box center [338, 35] width 536 height 23
click at [309, 107] on div "Event Details Edit Event Date: Saturday, June 13th, 2026 | 261 days to go Venue…" at bounding box center [337, 86] width 526 height 41
drag, startPoint x: 73, startPoint y: 38, endPoint x: 225, endPoint y: 48, distance: 151.6
click at [225, 48] on div "Previous Lauren Davidian & Ryan Sloane's Wedding Edit Bookmark" at bounding box center [302, 40] width 615 height 32
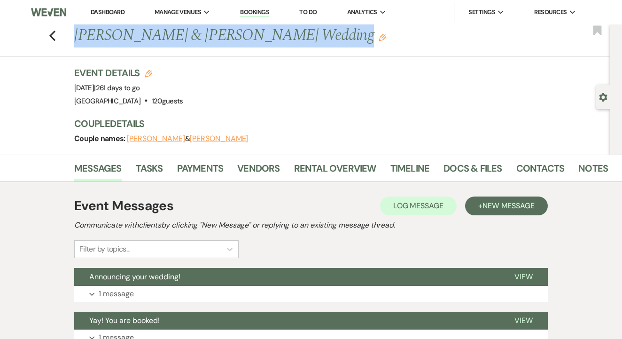
click at [283, 65] on div "Previous Lauren Davidian & Ryan Sloane's Wedding Edit Bookmark Gear Settings Ev…" at bounding box center [305, 89] width 610 height 130
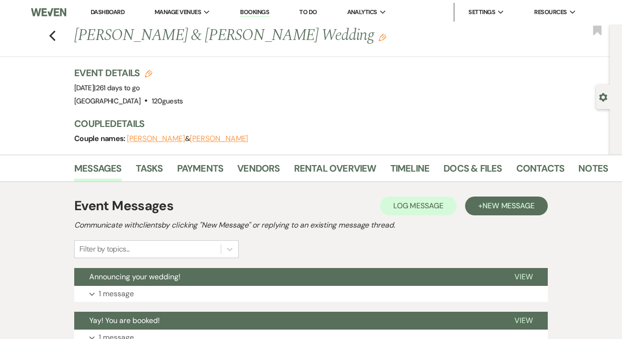
drag, startPoint x: 76, startPoint y: 34, endPoint x: 334, endPoint y: 30, distance: 258.5
click at [335, 30] on h1 "Lauren Davidian & Ryan Sloane's Wedding Edit" at bounding box center [284, 35] width 421 height 23
copy h1 "[PERSON_NAME] & [PERSON_NAME] Wedding"
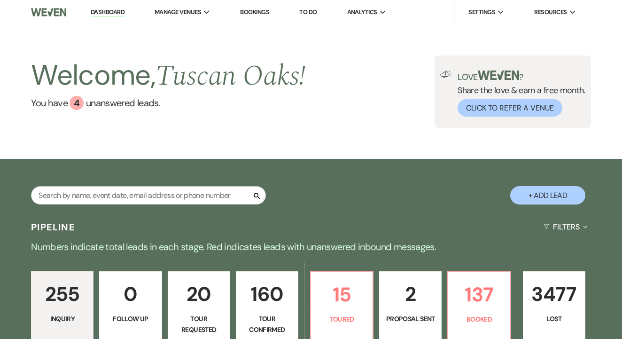
click at [263, 14] on link "Bookings" at bounding box center [254, 12] width 29 height 8
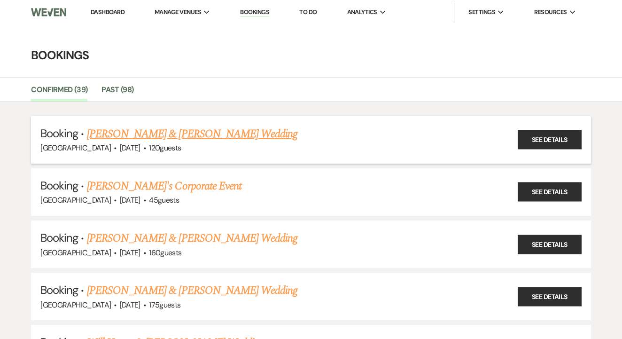
click at [213, 140] on h5 "Booking · [PERSON_NAME] & [PERSON_NAME] Wedding" at bounding box center [310, 133] width 541 height 17
click at [228, 133] on link "[PERSON_NAME] & [PERSON_NAME] Wedding" at bounding box center [192, 133] width 211 height 17
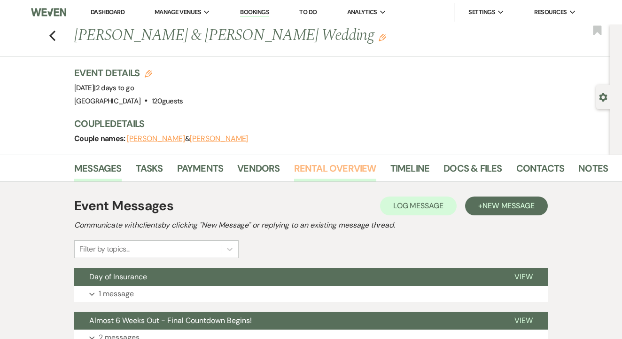
click at [310, 169] on link "Rental Overview" at bounding box center [335, 171] width 82 height 21
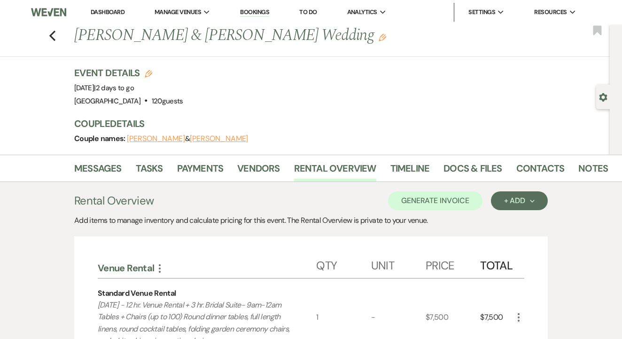
click at [266, 17] on li "Bookings" at bounding box center [254, 12] width 39 height 19
click at [266, 15] on link "Bookings" at bounding box center [254, 12] width 29 height 9
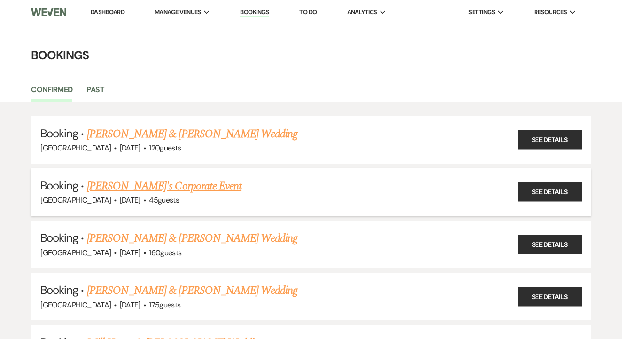
scroll to position [75, 0]
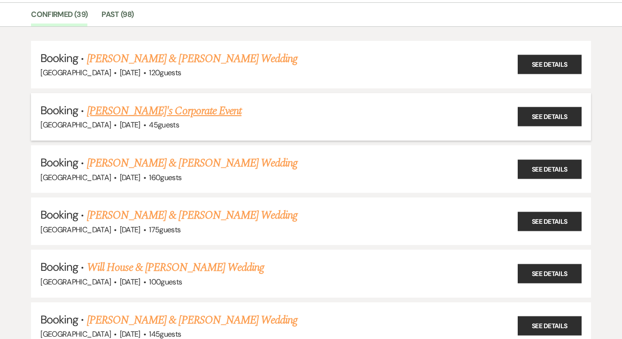
click at [191, 116] on h5 "Booking · [PERSON_NAME]'s Corporate Event" at bounding box center [310, 110] width 541 height 17
click at [190, 108] on link "[PERSON_NAME]'s Corporate Event" at bounding box center [164, 110] width 155 height 17
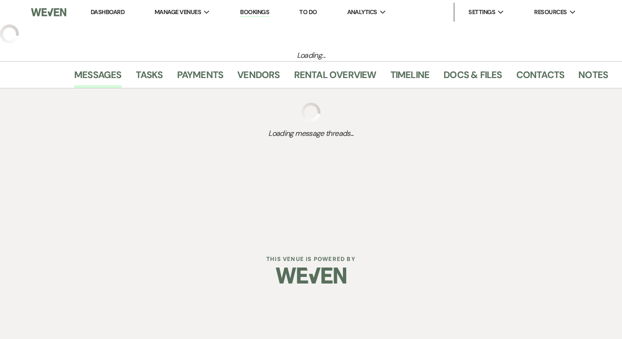
select select "12"
select select "9"
